Goal: Check status: Check status

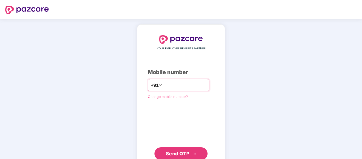
click at [178, 87] on input "number" at bounding box center [185, 85] width 44 height 8
type input "**********"
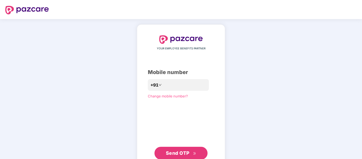
click at [181, 153] on span "Send OTP" at bounding box center [178, 153] width 24 height 6
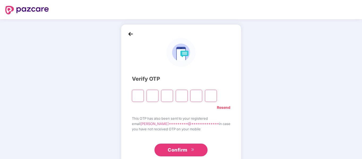
type input "*"
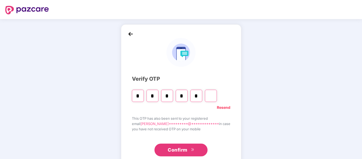
type input "*"
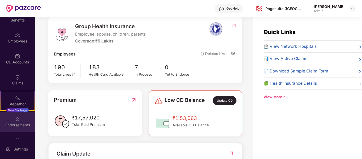
scroll to position [46, 0]
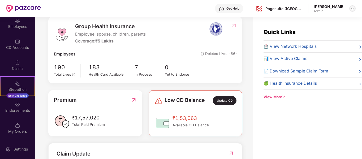
click at [353, 7] on img at bounding box center [353, 8] width 4 height 4
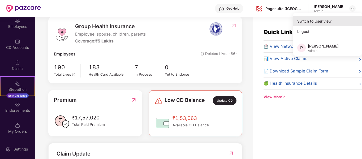
click at [331, 18] on div "Switch to User view" at bounding box center [327, 21] width 69 height 10
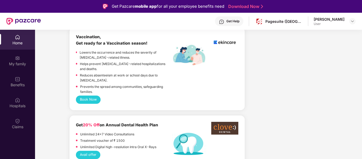
scroll to position [380, 0]
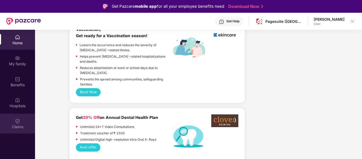
click at [21, 118] on div "Claims" at bounding box center [17, 124] width 35 height 20
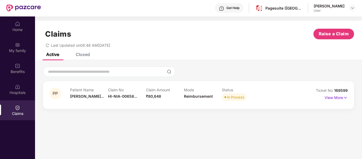
scroll to position [14, 0]
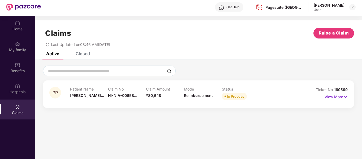
click at [221, 93] on div "Mode Reimbursement" at bounding box center [203, 94] width 38 height 15
click at [339, 96] on p "View More" at bounding box center [336, 96] width 23 height 7
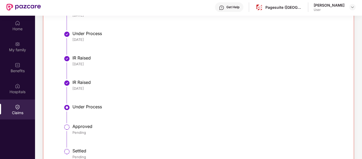
scroll to position [0, 0]
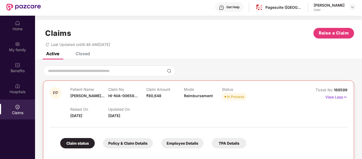
click at [227, 6] on div "Get Help" at bounding box center [233, 7] width 13 height 4
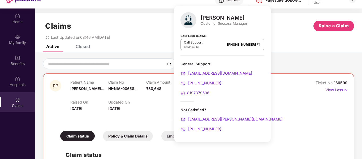
scroll to position [22, 0]
click at [286, 49] on div "Active Closed" at bounding box center [198, 48] width 327 height 7
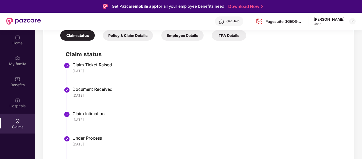
scroll to position [113, 0]
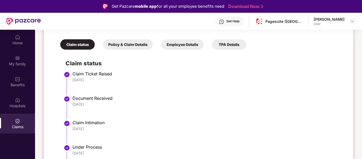
click at [199, 47] on div "Employee Details" at bounding box center [182, 44] width 42 height 10
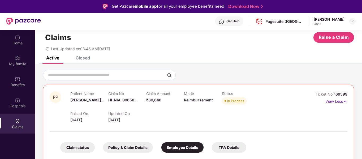
scroll to position [26, 0]
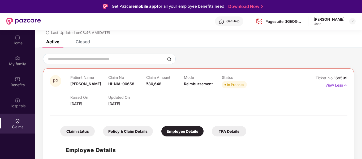
click at [233, 129] on div "TPA Details" at bounding box center [229, 131] width 35 height 10
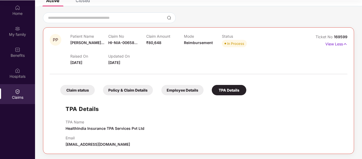
scroll to position [30, 0]
click at [180, 90] on div "Employee Details" at bounding box center [182, 90] width 42 height 10
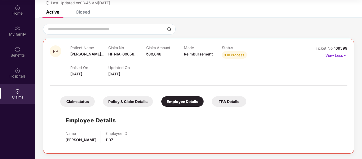
click at [138, 99] on div "Policy & Claim Details" at bounding box center [128, 101] width 50 height 10
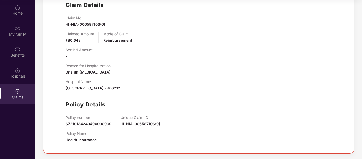
scroll to position [78, 0]
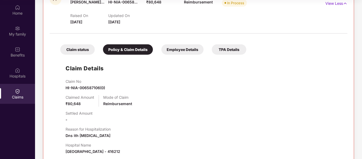
click at [78, 46] on div "Claim status" at bounding box center [77, 49] width 35 height 10
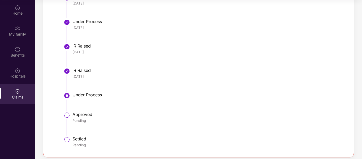
scroll to position [212, 0]
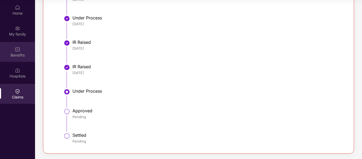
click at [22, 59] on div "Benefits" at bounding box center [17, 52] width 35 height 20
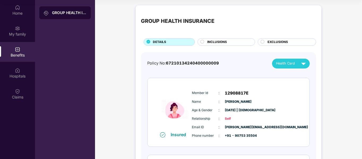
scroll to position [0, 0]
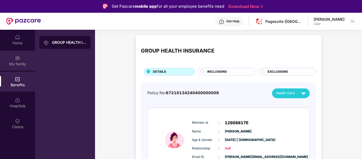
click at [18, 57] on img at bounding box center [17, 58] width 5 height 5
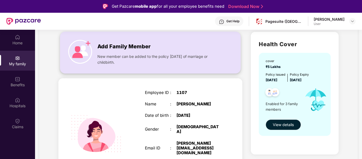
scroll to position [36, 0]
click at [293, 126] on span "View details" at bounding box center [283, 125] width 21 height 6
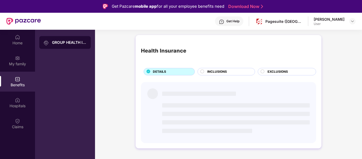
scroll to position [0, 0]
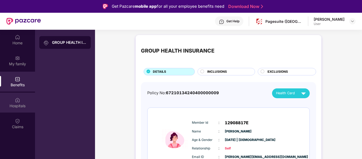
click at [32, 107] on div "Hospitals" at bounding box center [17, 105] width 35 height 5
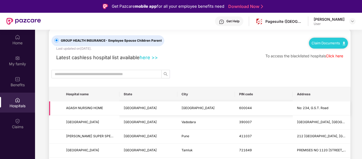
scroll to position [11, 0]
click at [10, 129] on div "Claims" at bounding box center [17, 126] width 35 height 5
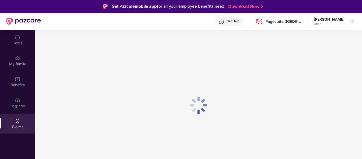
scroll to position [0, 0]
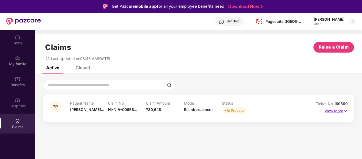
click at [325, 110] on p "View More" at bounding box center [336, 110] width 23 height 7
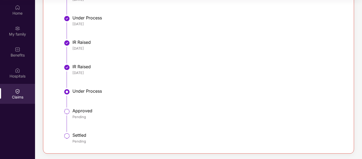
scroll to position [29, 0]
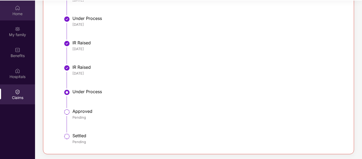
click at [19, 13] on div "Home" at bounding box center [17, 13] width 35 height 5
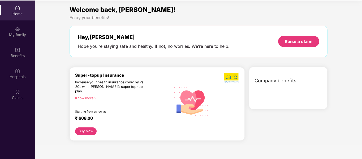
scroll to position [0, 0]
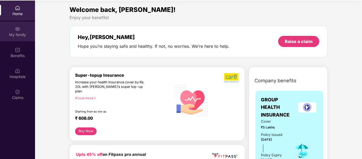
click at [12, 34] on div "My family" at bounding box center [17, 34] width 35 height 5
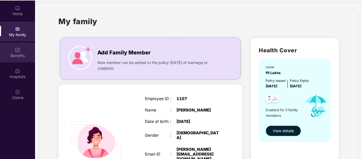
click at [19, 56] on div "Benefits" at bounding box center [17, 55] width 35 height 5
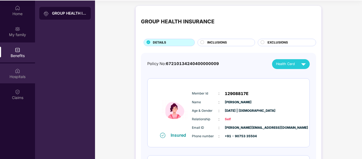
click at [23, 75] on div "Hospitals" at bounding box center [17, 76] width 35 height 5
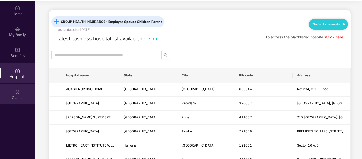
click at [22, 90] on div "Claims" at bounding box center [17, 94] width 35 height 20
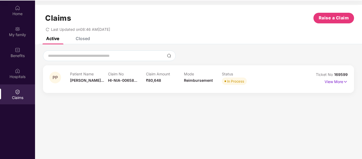
click at [177, 81] on div "Claim Amount ₹80,648" at bounding box center [165, 79] width 38 height 15
click at [332, 81] on p "View More" at bounding box center [336, 81] width 23 height 7
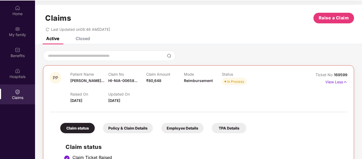
click at [79, 37] on div "Claims Raise a Claim Last Updated on 08:46 AM[DATE]" at bounding box center [198, 21] width 327 height 32
click at [81, 39] on div "Closed" at bounding box center [83, 38] width 14 height 5
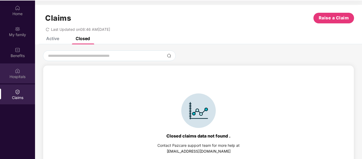
click at [20, 78] on div "Hospitals" at bounding box center [17, 76] width 35 height 5
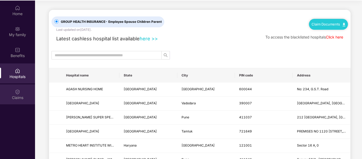
click at [17, 91] on img at bounding box center [17, 91] width 5 height 5
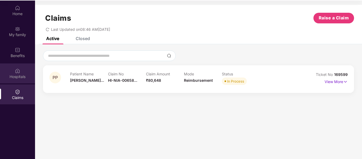
click at [17, 77] on div "Hospitals" at bounding box center [17, 76] width 35 height 5
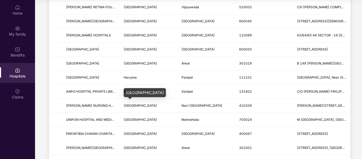
scroll to position [405, 0]
